Goal: Information Seeking & Learning: Learn about a topic

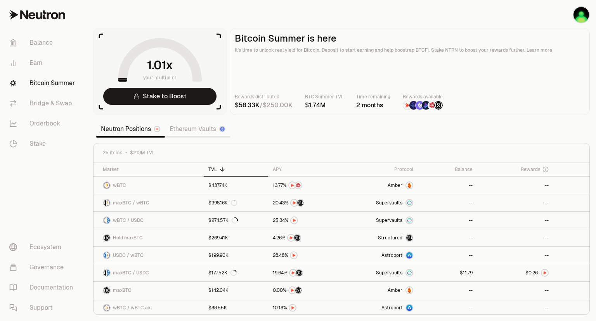
click at [189, 126] on link "Ethereum Vaults" at bounding box center [197, 129] width 65 height 16
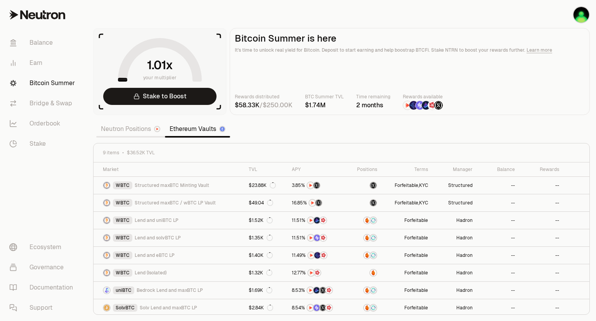
click at [124, 128] on link "Neutron Positions" at bounding box center [130, 129] width 69 height 16
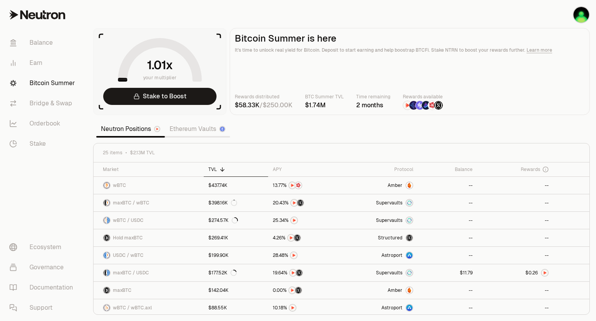
click at [43, 80] on link "Bitcoin Summer" at bounding box center [43, 83] width 81 height 20
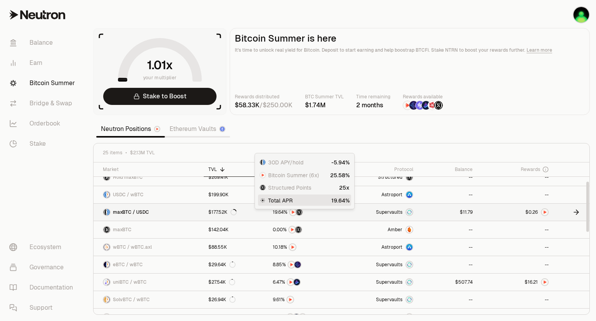
scroll to position [66, 0]
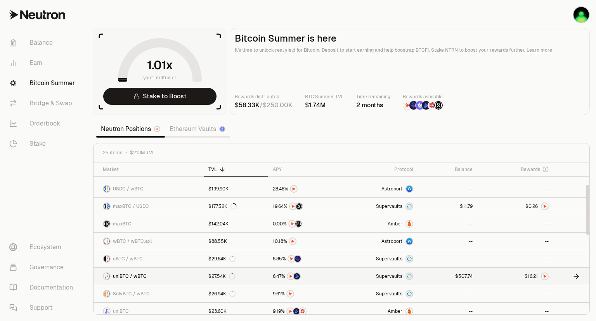
click at [437, 281] on link at bounding box center [447, 275] width 59 height 17
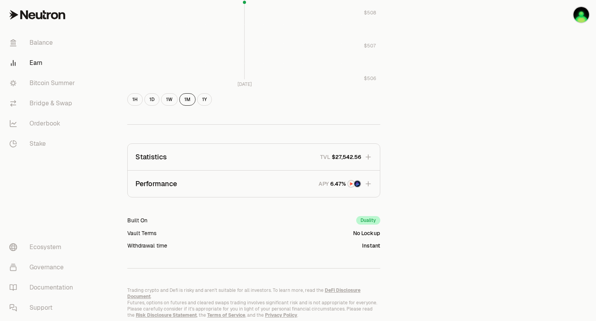
scroll to position [394, 0]
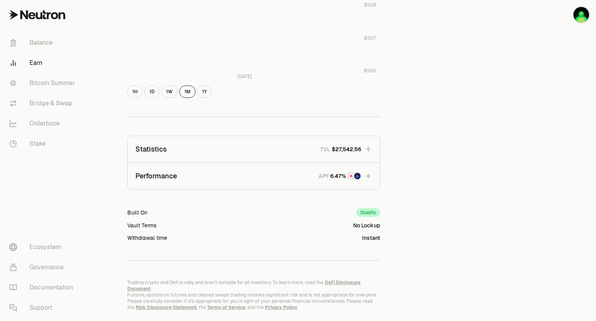
click at [370, 179] on icon "button" at bounding box center [369, 176] width 8 height 8
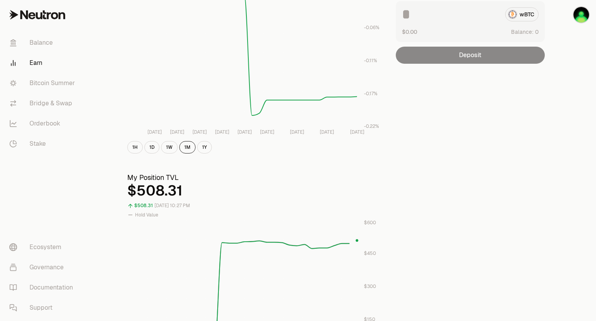
scroll to position [0, 0]
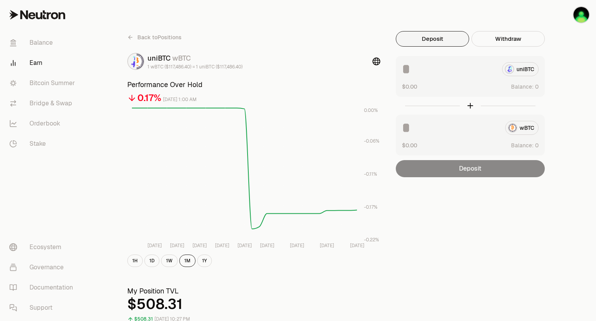
click at [131, 35] on icon at bounding box center [130, 37] width 6 height 6
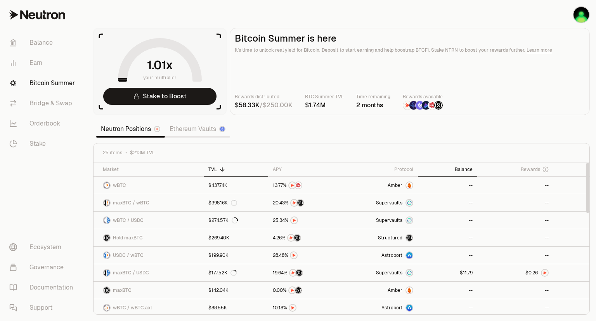
click at [465, 167] on div "Balance" at bounding box center [448, 169] width 50 height 6
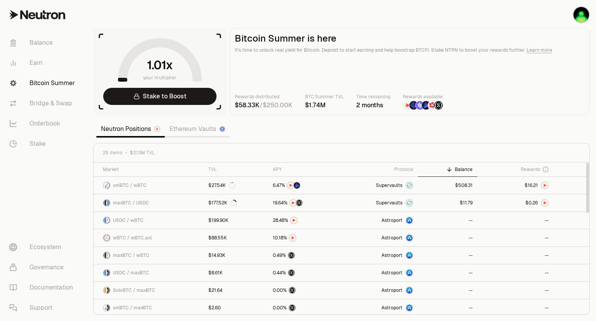
click at [196, 136] on div "Neutron Positions Ethereum Vaults" at bounding box center [163, 128] width 134 height 17
click at [186, 131] on link "Ethereum Vaults" at bounding box center [197, 129] width 65 height 16
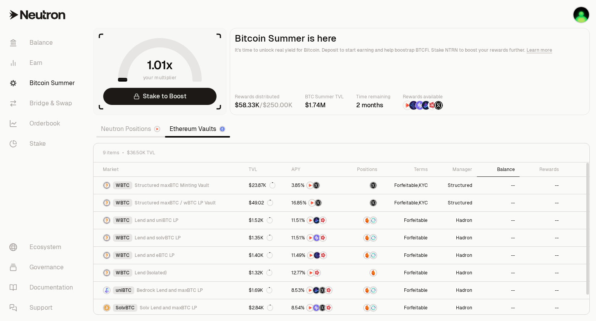
click at [500, 170] on div "Balance" at bounding box center [498, 169] width 33 height 6
